Goal: Information Seeking & Learning: Learn about a topic

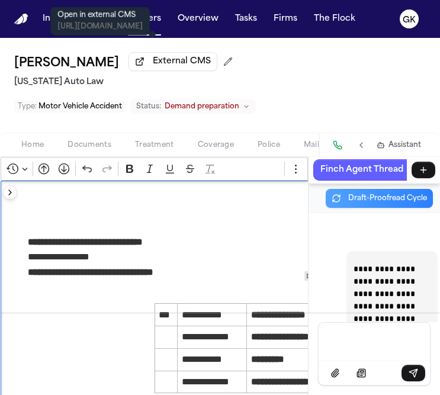
scroll to position [433849, 0]
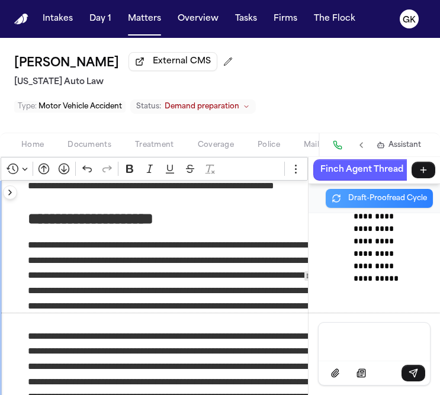
click at [89, 140] on span "Documents" at bounding box center [89, 144] width 44 height 9
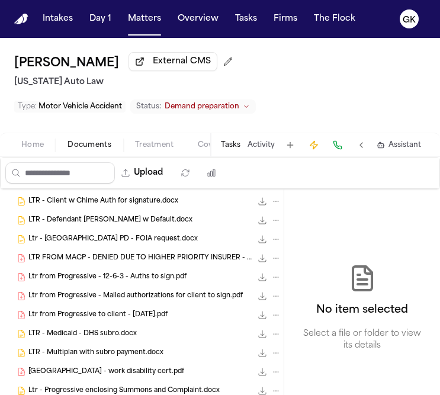
scroll to position [1309, 0]
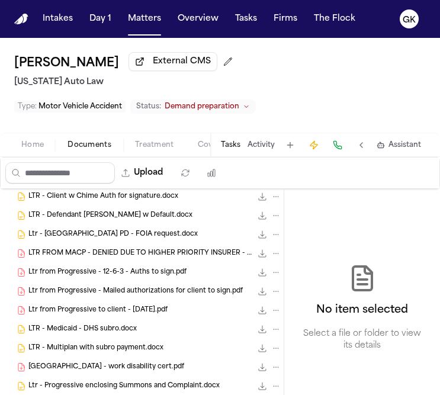
click at [108, 313] on span "Ltr from Progressive to client - [DATE].pdf" at bounding box center [97, 310] width 139 height 10
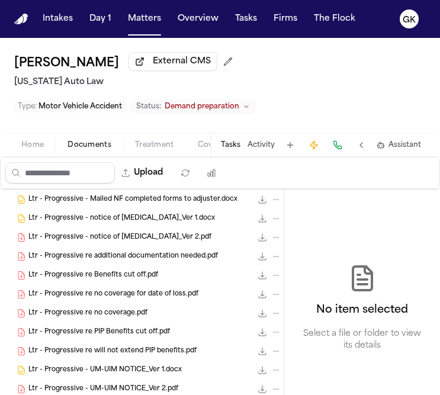
scroll to position [1526, 0]
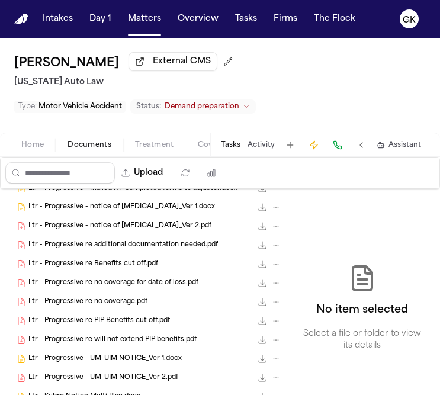
click at [126, 262] on span "Ltr - Progressive re Benefits cut off.pdf" at bounding box center [93, 264] width 130 height 10
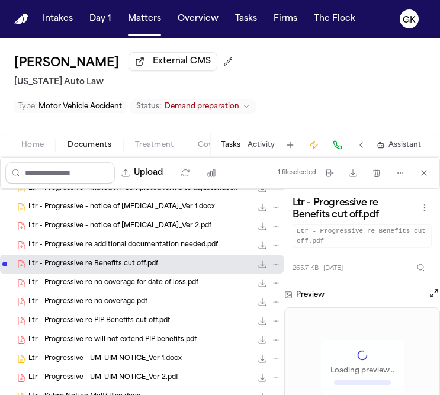
click at [124, 283] on span "Ltr - Progressive re no coverage for date of loss.pdf" at bounding box center [113, 283] width 170 height 10
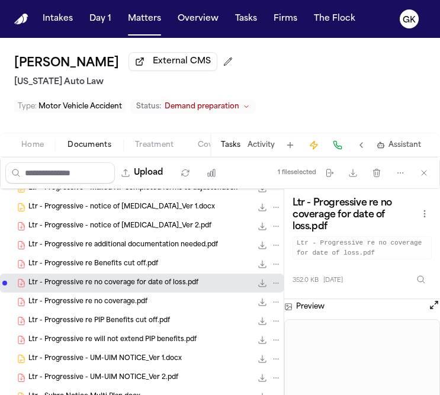
click at [433, 310] on button "Open preview" at bounding box center [434, 305] width 12 height 12
click at [434, 309] on button "Open preview" at bounding box center [434, 305] width 12 height 12
click at [144, 307] on div "Ltr - Progressive re no coverage.pdf 350.9 KB • PDF" at bounding box center [154, 302] width 253 height 12
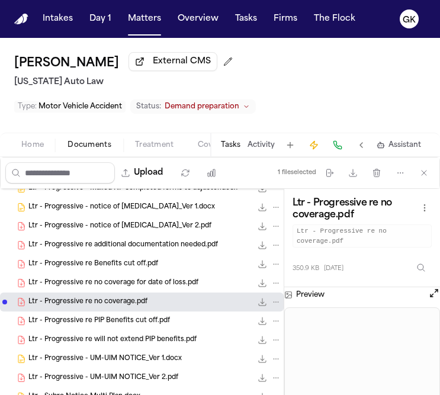
click at [434, 295] on button "Open preview" at bounding box center [434, 293] width 12 height 12
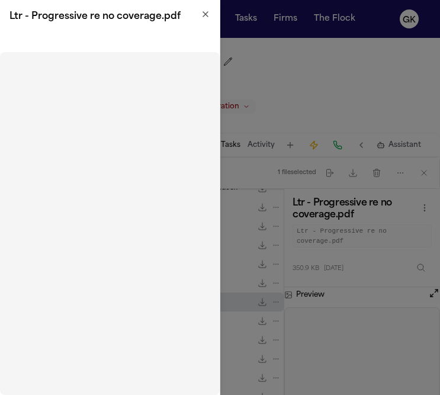
click at [201, 11] on icon "button" at bounding box center [205, 13] width 9 height 9
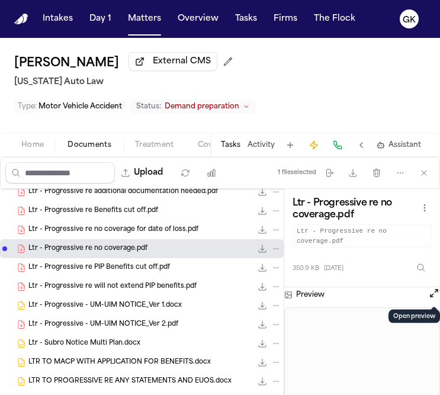
scroll to position [1591, 0]
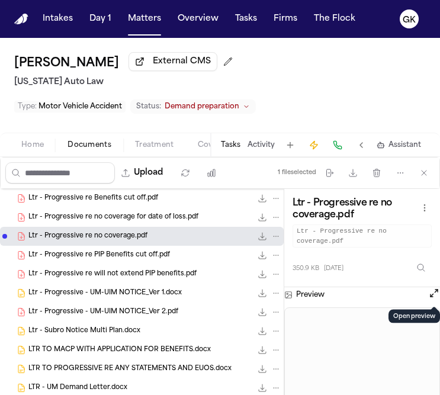
click at [139, 250] on span "Ltr - Progressive re PIP Benefits cut off.pdf" at bounding box center [98, 255] width 141 height 10
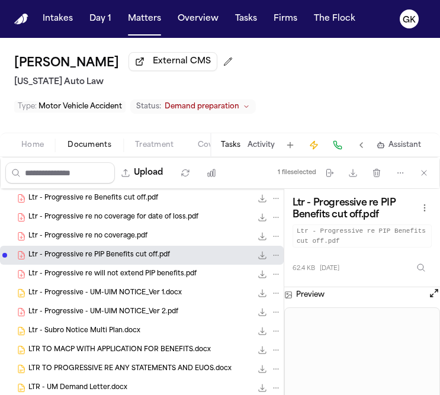
click at [433, 294] on button "Open preview" at bounding box center [434, 293] width 12 height 12
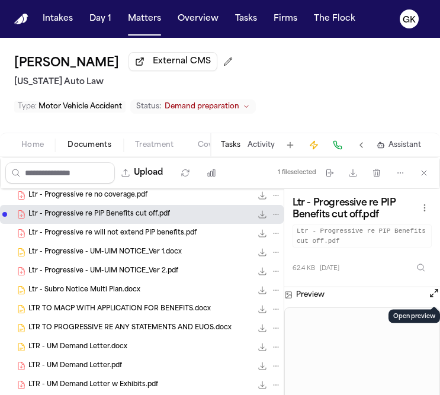
scroll to position [1642, 0]
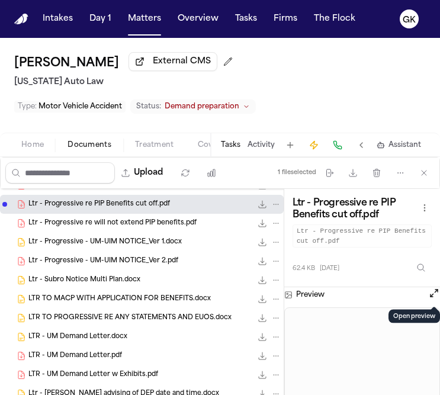
click at [106, 265] on span "Ltr - Progressive - UM-UIM NOTICE_Ver 2.pdf" at bounding box center [103, 261] width 150 height 10
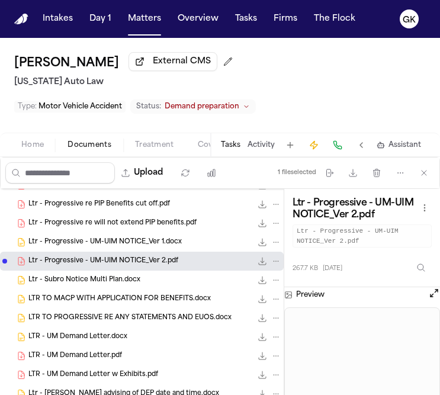
click at [423, 292] on div "Preview" at bounding box center [362, 294] width 156 height 15
click at [430, 295] on button "Open preview" at bounding box center [434, 293] width 12 height 12
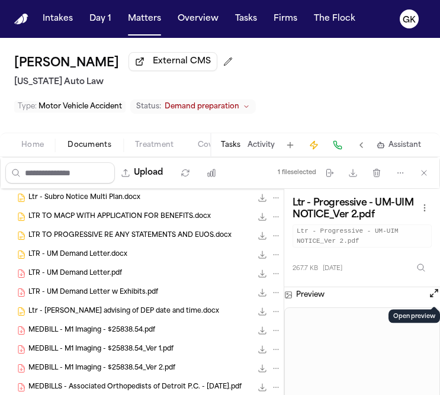
scroll to position [1733, 0]
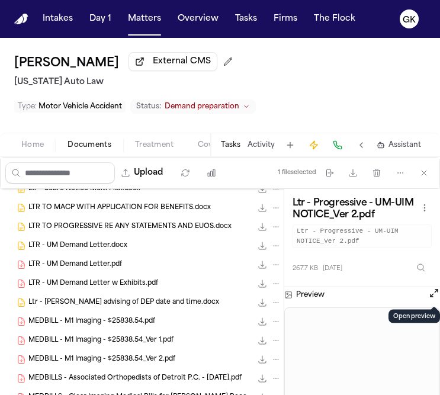
click at [93, 271] on div "LTR - UM Demand Letter.pdf 2.1 MB • PDF" at bounding box center [142, 264] width 284 height 19
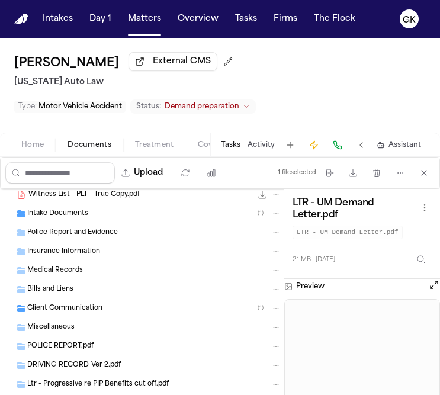
scroll to position [3265, 0]
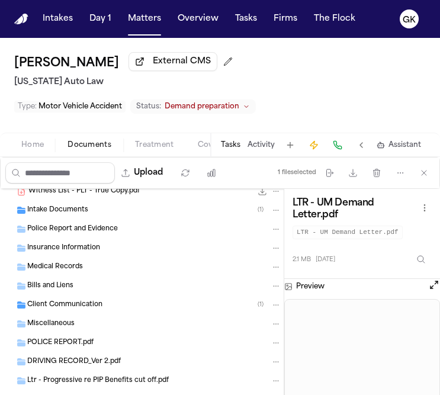
click at [89, 255] on div "Insurance Information" at bounding box center [142, 248] width 284 height 19
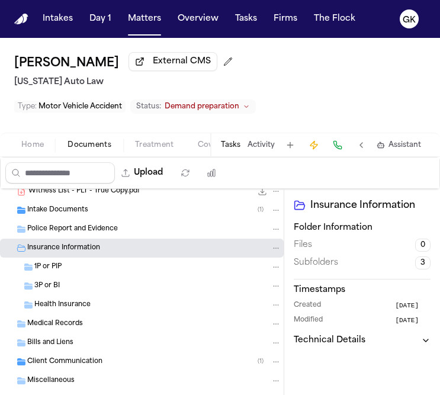
click at [68, 269] on div "1P or PIP" at bounding box center [157, 267] width 247 height 11
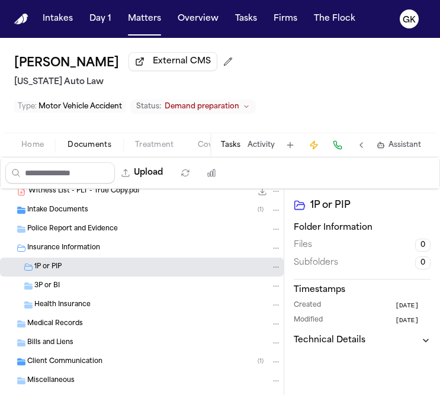
click at [55, 289] on span "3P or BI" at bounding box center [46, 286] width 25 height 10
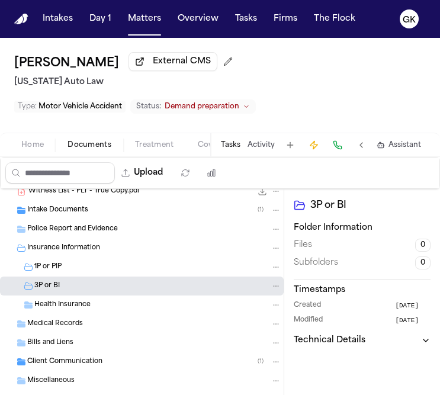
click at [55, 289] on span "3P or BI" at bounding box center [46, 286] width 25 height 10
click at [60, 309] on span "Health Insurance" at bounding box center [62, 305] width 56 height 10
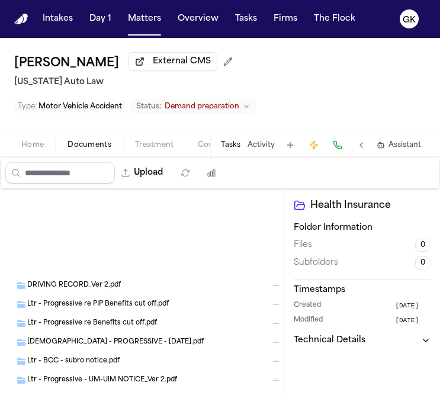
scroll to position [3588, 0]
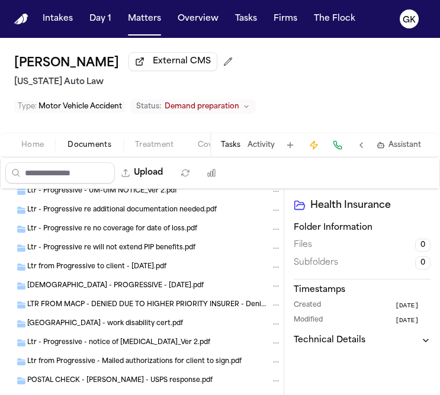
click at [59, 351] on div "Ltr - Progressive - notice of [MEDICAL_DATA]_Ver 2.pdf" at bounding box center [142, 342] width 284 height 19
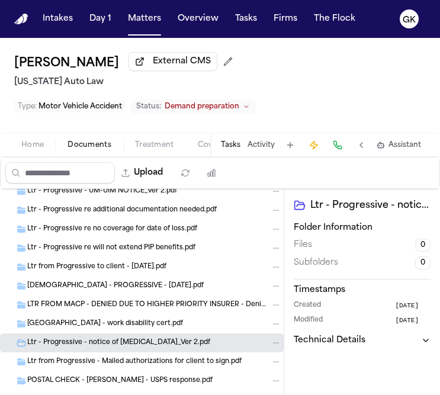
click at [60, 363] on span "Ltr from Progressive - Mailed authorizations for client to sign.pdf" at bounding box center [134, 362] width 214 height 10
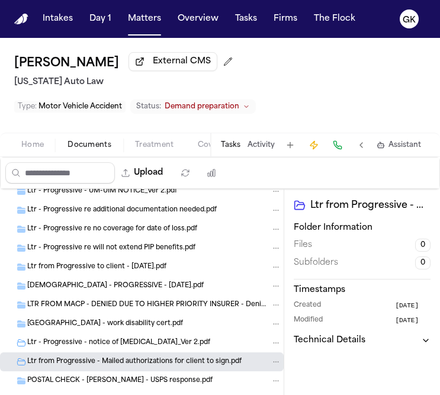
click at [60, 363] on span "Ltr from Progressive - Mailed authorizations for client to sign.pdf" at bounding box center [134, 362] width 214 height 10
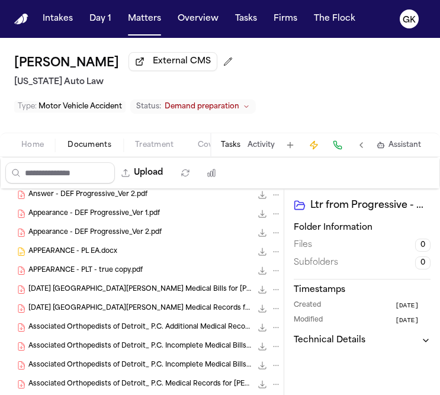
scroll to position [0, 0]
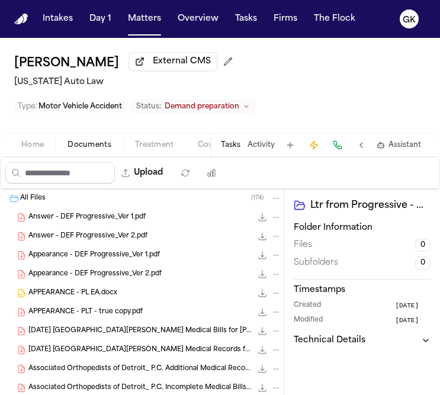
click at [75, 217] on span "Answer - DEF Progressive_Ver 1.pdf" at bounding box center [86, 218] width 117 height 10
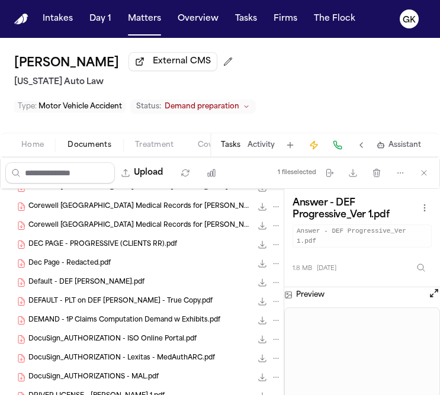
scroll to position [485, 0]
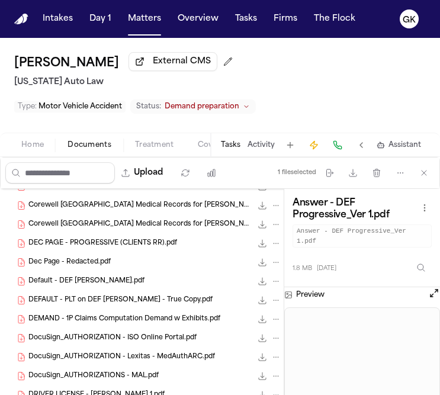
click at [131, 247] on span "DEC PAGE - PROGRESSIVE (CLIENTS RR).pdf" at bounding box center [102, 244] width 149 height 10
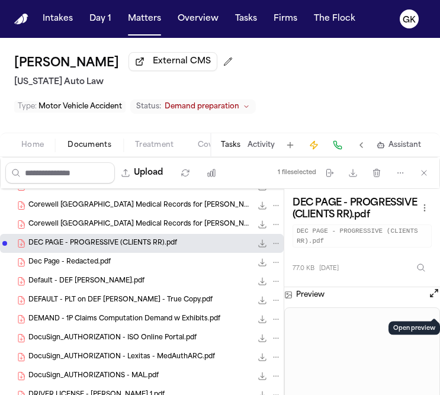
click at [432, 299] on button "Open preview" at bounding box center [434, 293] width 12 height 12
click at [130, 262] on div "Dec Page - Redacted.pdf 62.3 KB • PDF" at bounding box center [154, 262] width 253 height 12
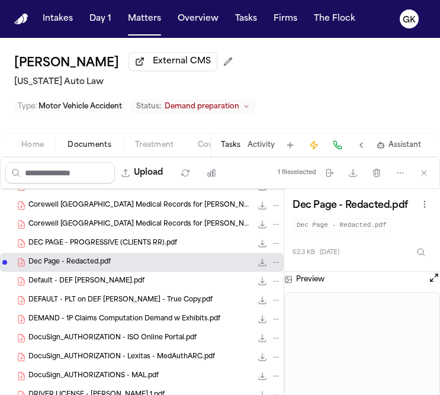
click at [432, 279] on button "Open preview" at bounding box center [434, 278] width 12 height 12
click at [162, 292] on div "DEFAULT - PLT on DEF [PERSON_NAME] - True Copy.pdf 223.2 KB • PDF" at bounding box center [142, 300] width 284 height 19
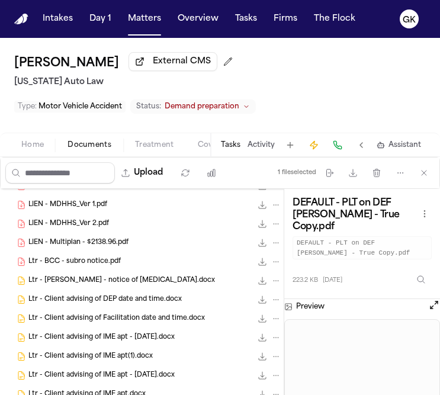
scroll to position [1389, 0]
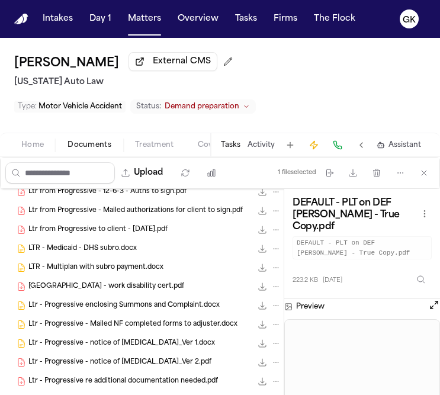
click at [113, 334] on div "Ltr - Progressive - notice of [MEDICAL_DATA]_Ver 1.docx 63.3 KB • DOCX" at bounding box center [142, 343] width 284 height 19
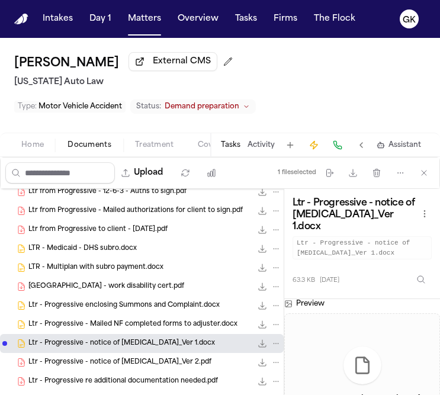
click at [121, 313] on div "Ltr - Progressive enclosing Summons and Complaint.docx 209.2 KB • DOCX" at bounding box center [142, 305] width 284 height 19
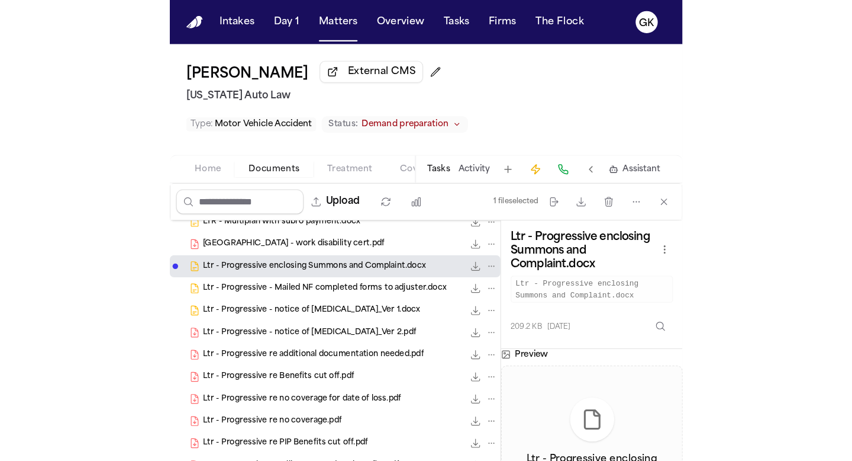
scroll to position [1468, 0]
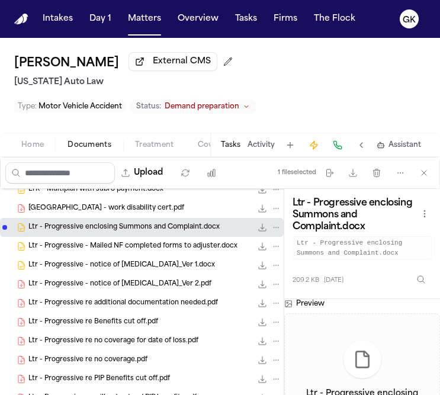
click at [123, 338] on span "Ltr - Progressive re no coverage for date of loss.pdf" at bounding box center [113, 341] width 170 height 10
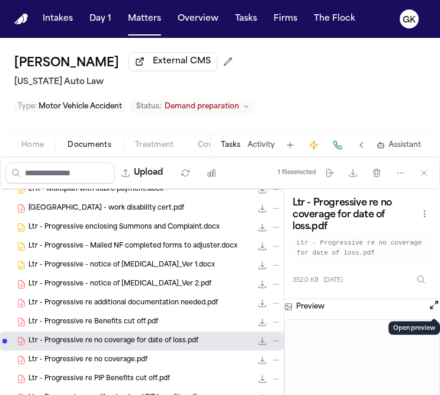
click at [432, 303] on button "Open preview" at bounding box center [434, 305] width 12 height 12
